Goal: Transaction & Acquisition: Purchase product/service

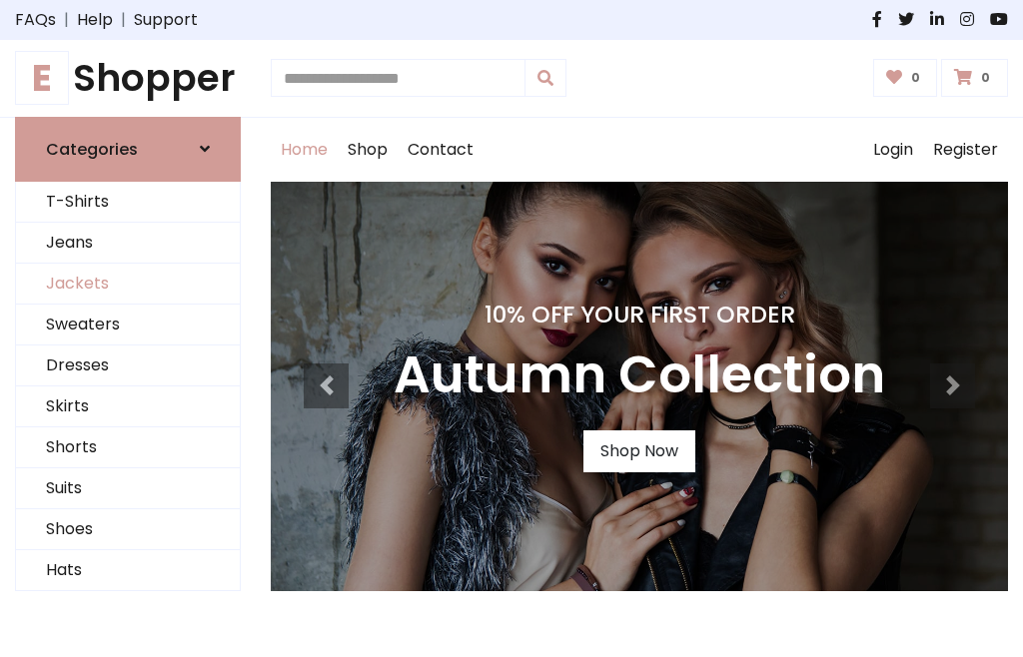
click at [128, 284] on link "Jackets" at bounding box center [128, 284] width 224 height 41
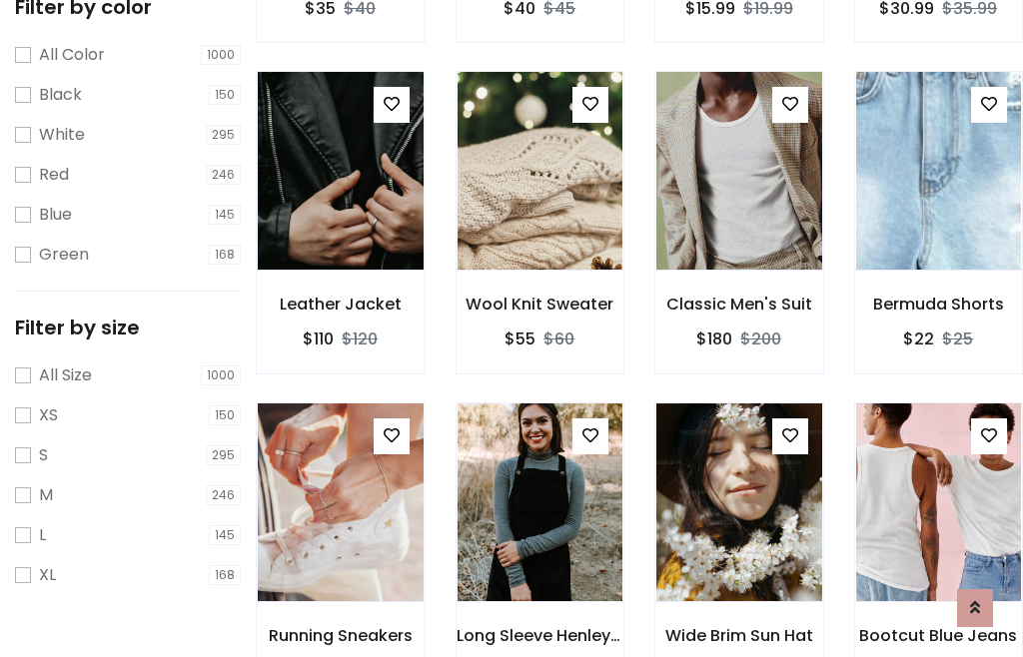
scroll to position [102, 0]
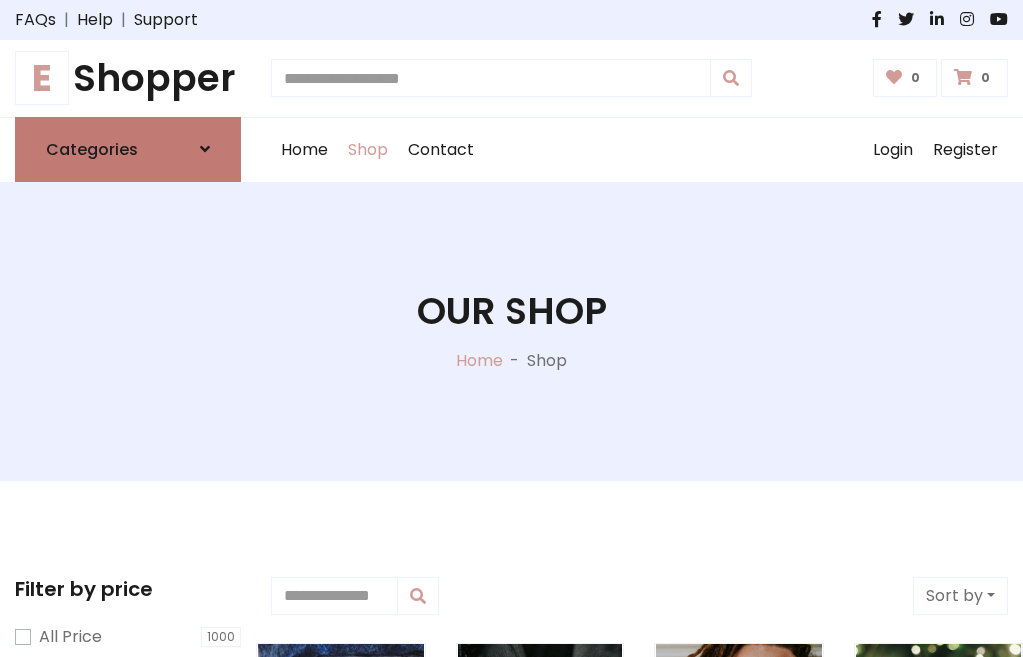
click at [128, 149] on h6 "Categories" at bounding box center [92, 149] width 92 height 19
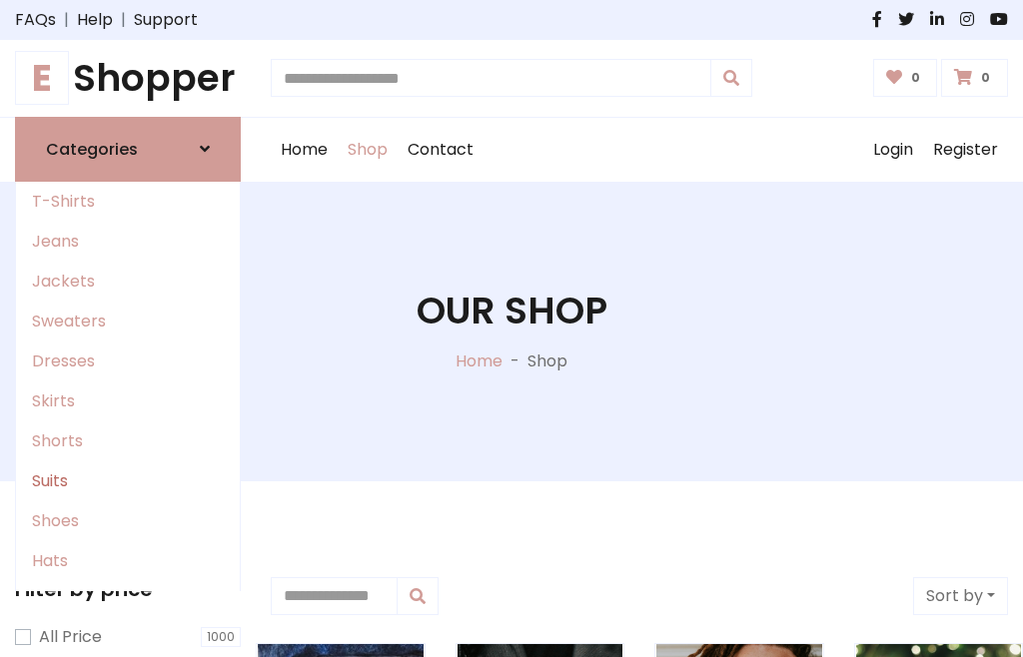
click at [128, 480] on link "Suits" at bounding box center [128, 481] width 224 height 40
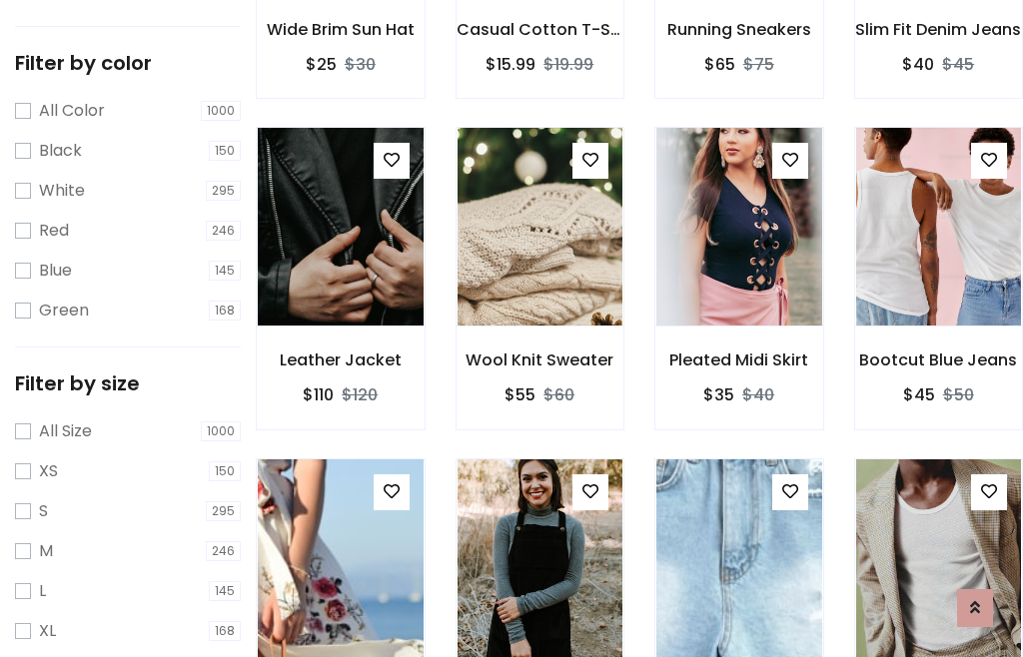
scroll to position [101, 0]
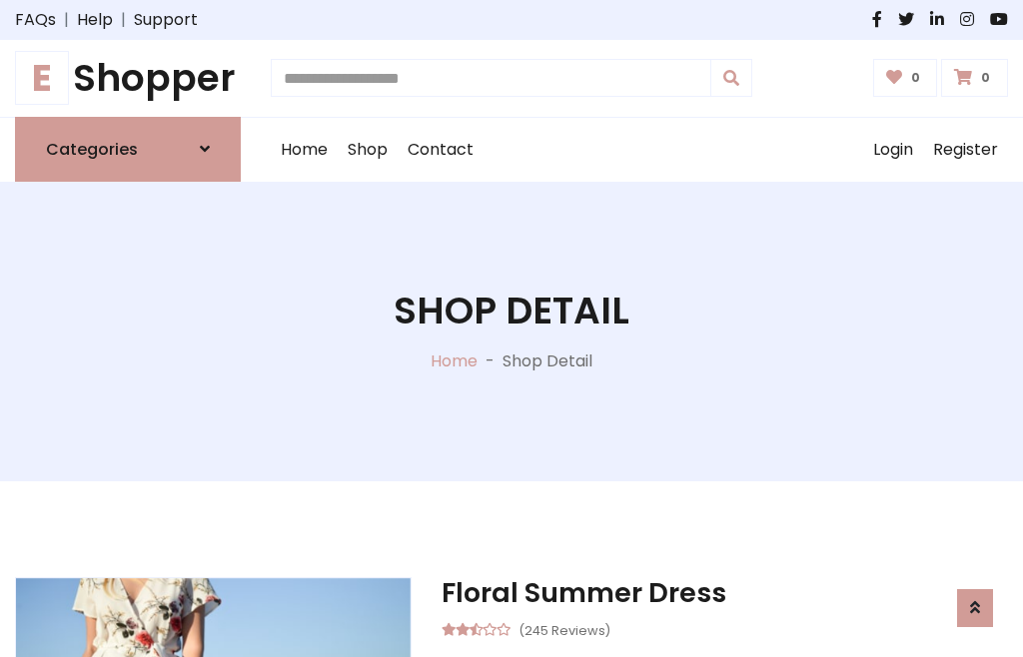
scroll to position [1646, 0]
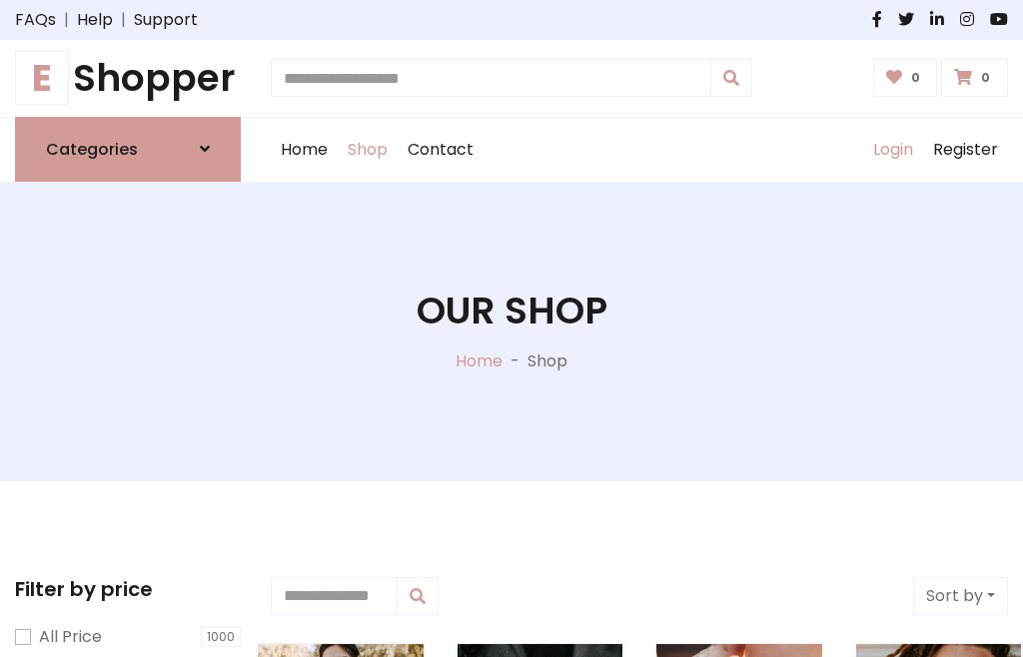
click at [892, 149] on link "Login" at bounding box center [893, 150] width 60 height 64
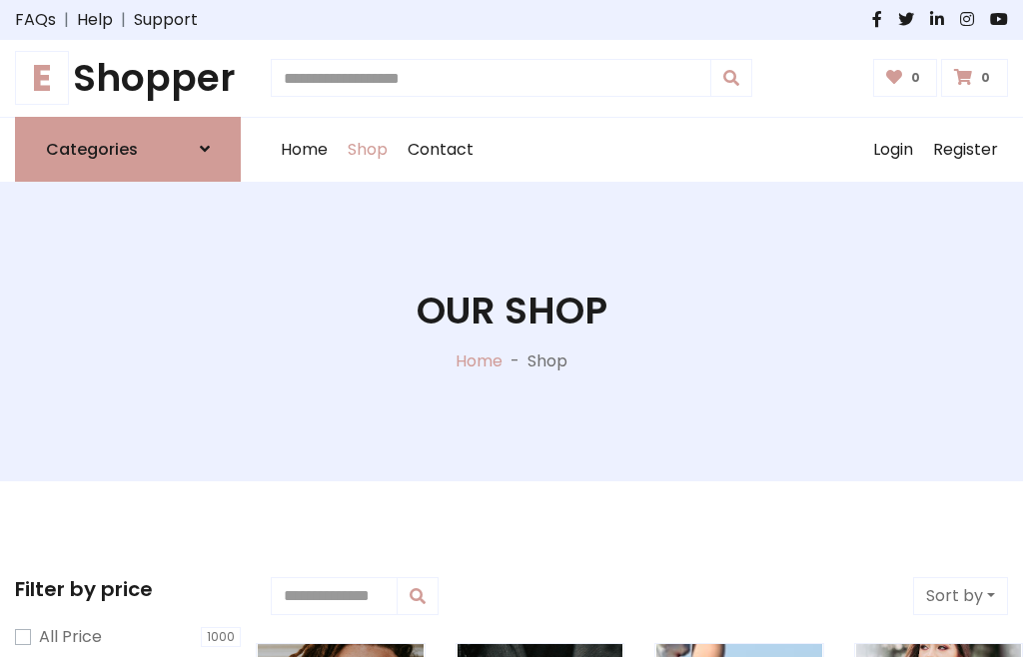
scroll to position [101, 0]
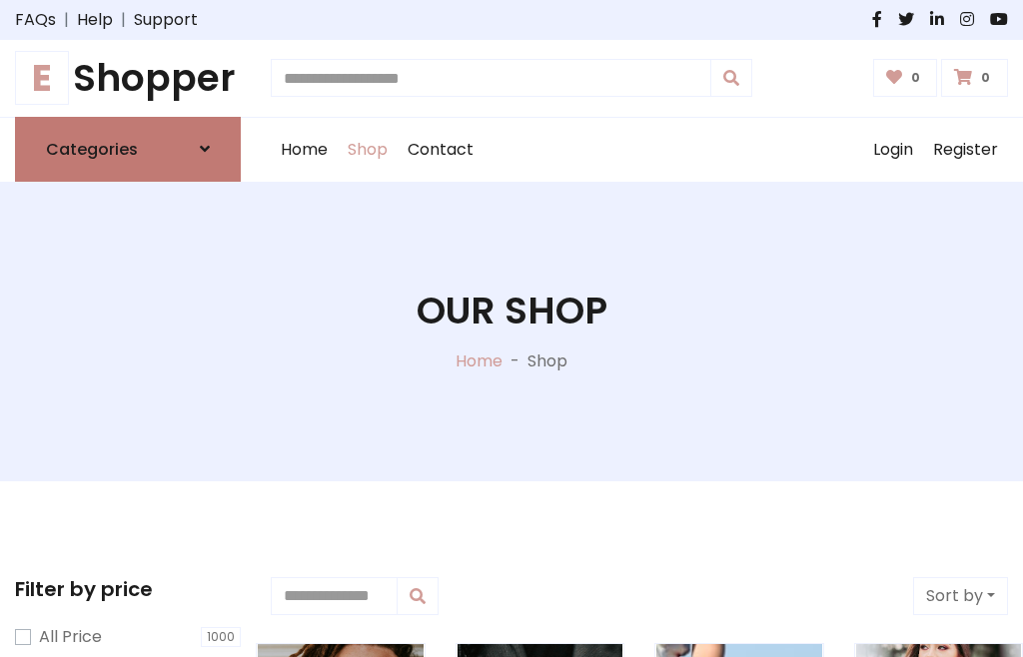
click at [205, 149] on icon at bounding box center [205, 149] width 10 height 16
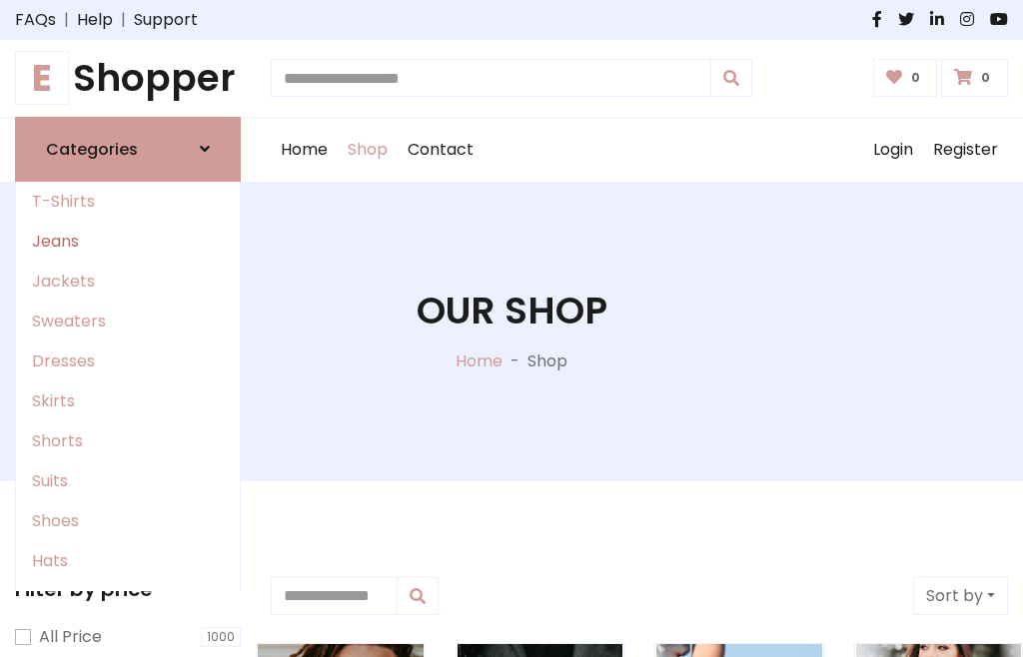
click at [128, 241] on link "Jeans" at bounding box center [128, 242] width 224 height 40
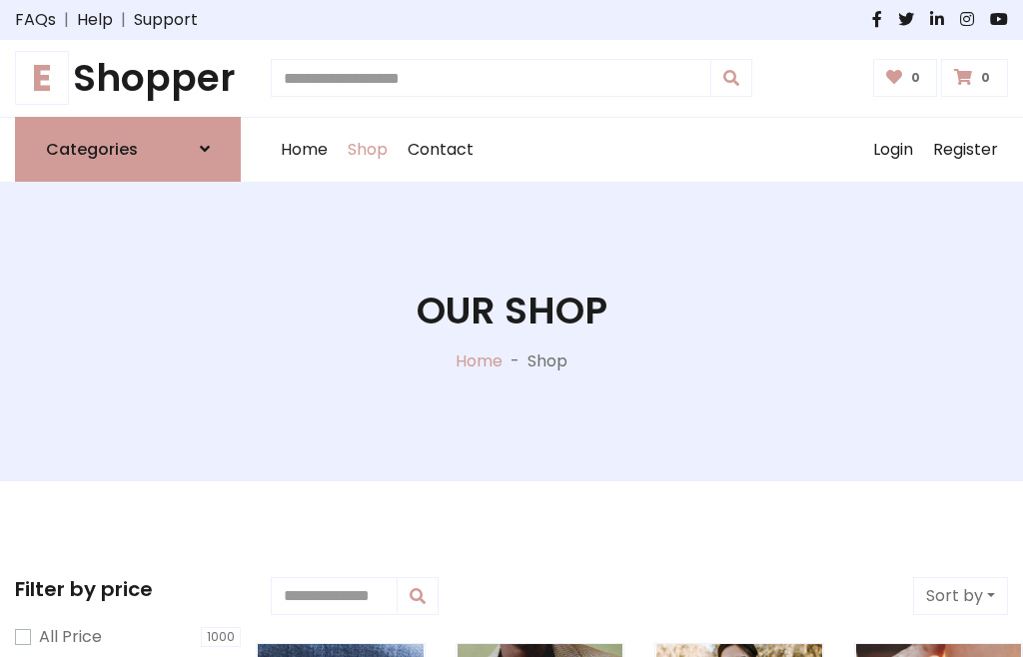
scroll to position [101, 0]
